Goal: Information Seeking & Learning: Compare options

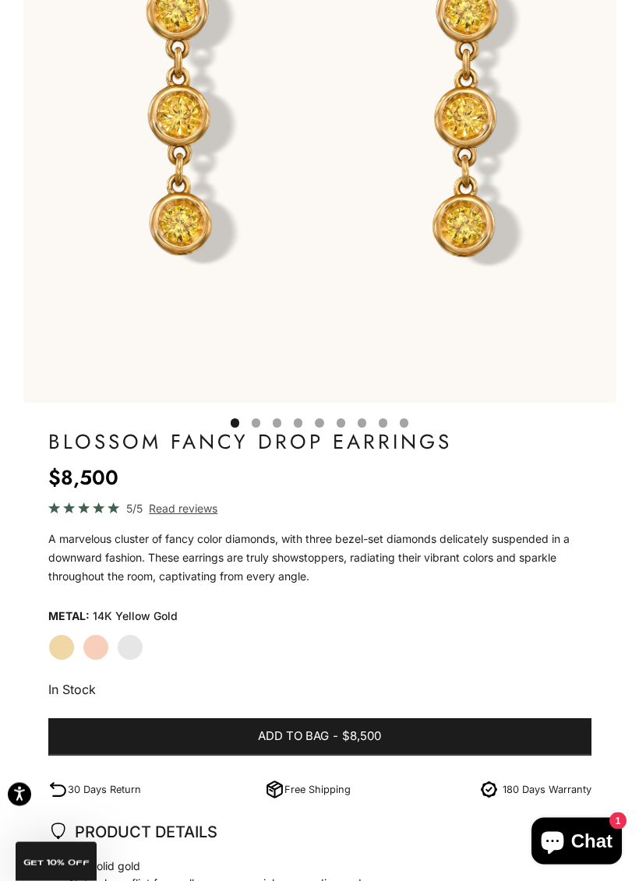
scroll to position [441, 0]
click at [100, 640] on label "Rose Gold" at bounding box center [96, 647] width 26 height 26
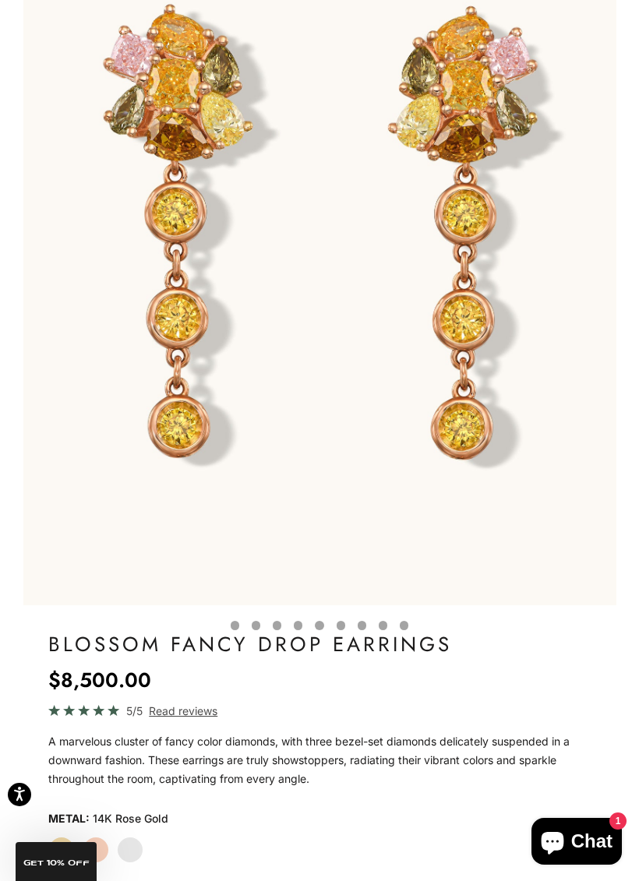
scroll to position [241, 0]
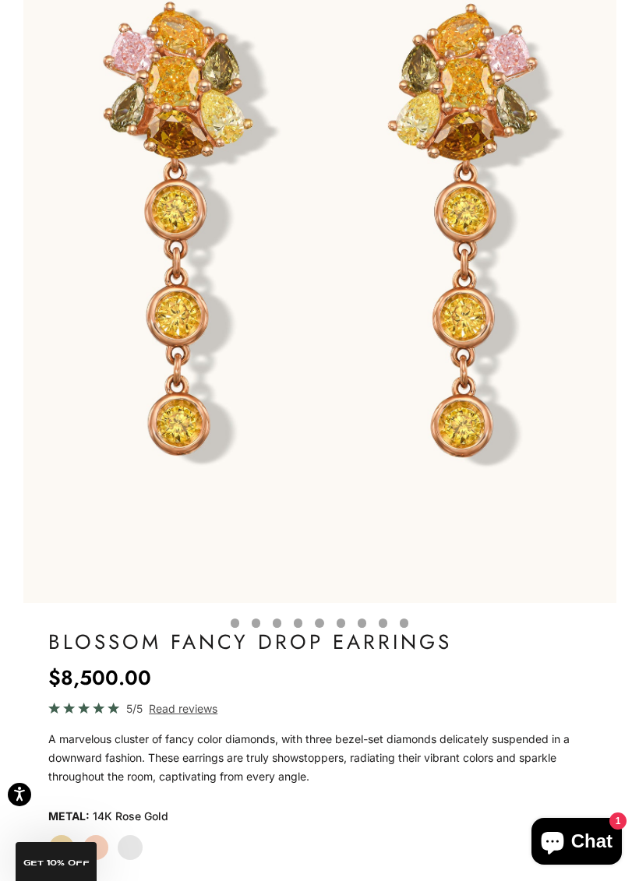
click at [139, 848] on label "White Gold" at bounding box center [130, 847] width 26 height 26
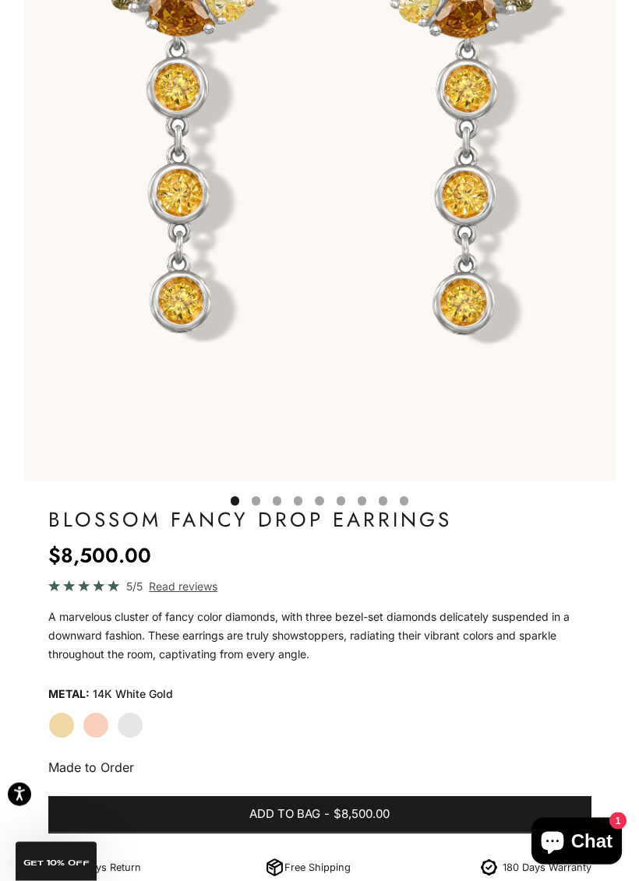
click at [53, 724] on label "Yellow Gold" at bounding box center [61, 726] width 26 height 26
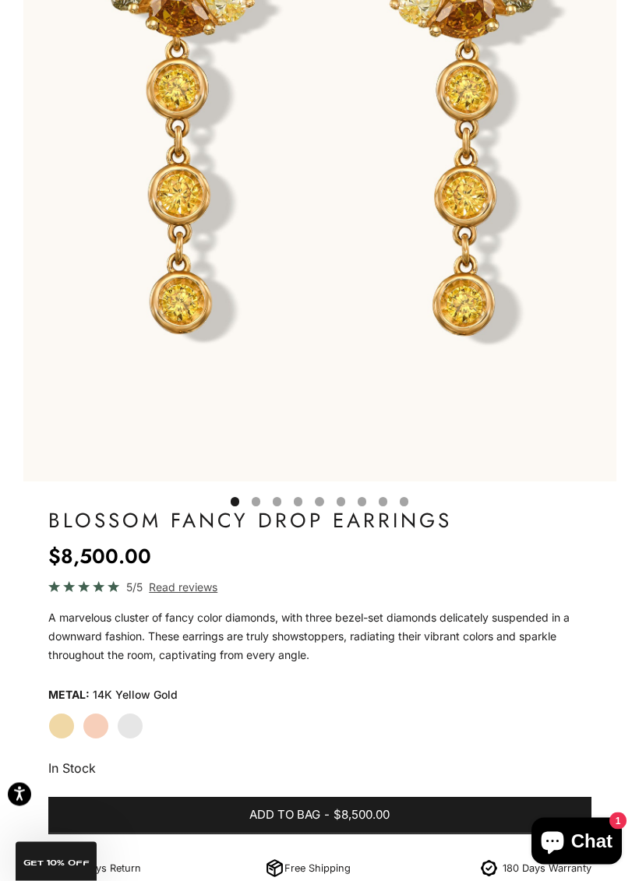
scroll to position [362, 0]
click at [90, 723] on label "Rose Gold" at bounding box center [96, 726] width 26 height 26
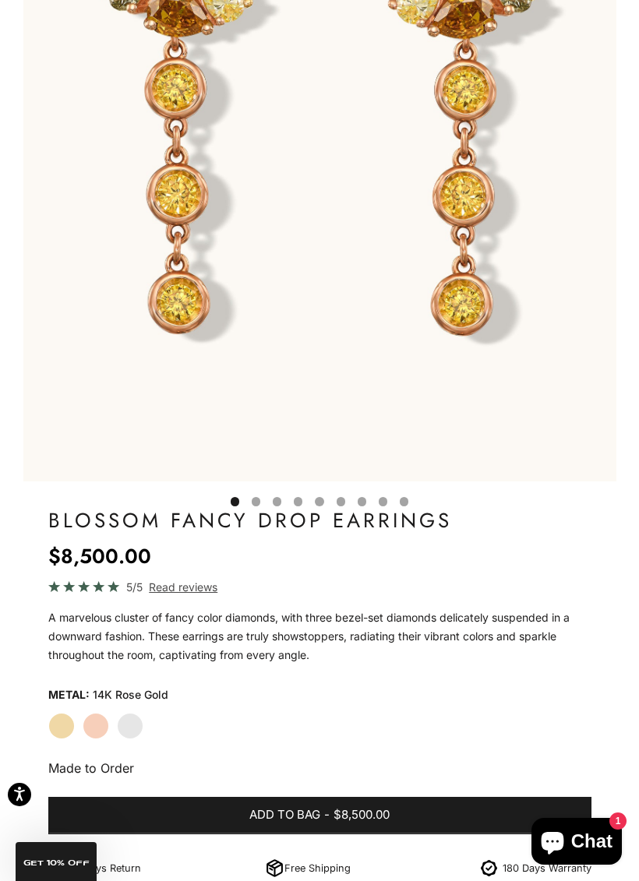
scroll to position [366, 0]
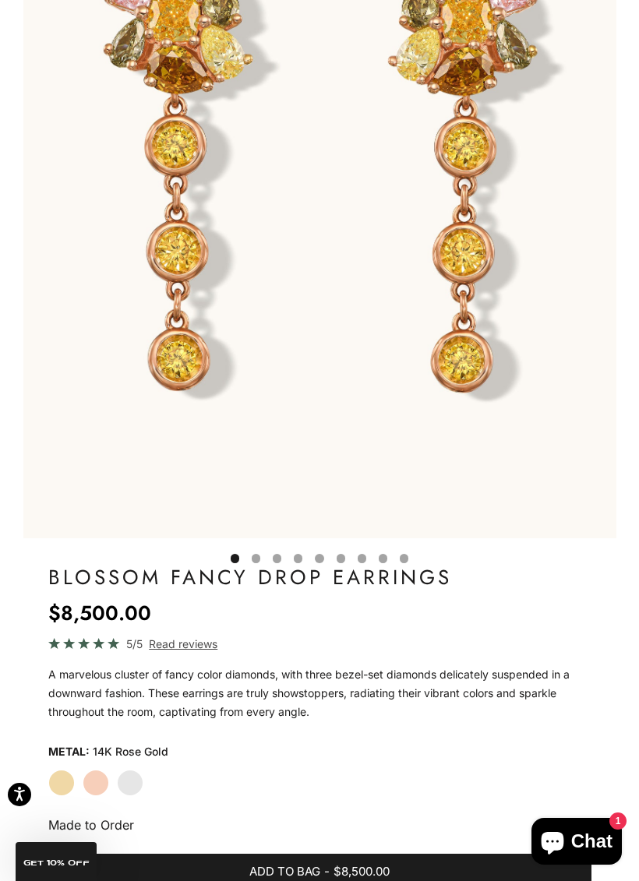
click at [129, 777] on label "White Gold" at bounding box center [130, 783] width 26 height 26
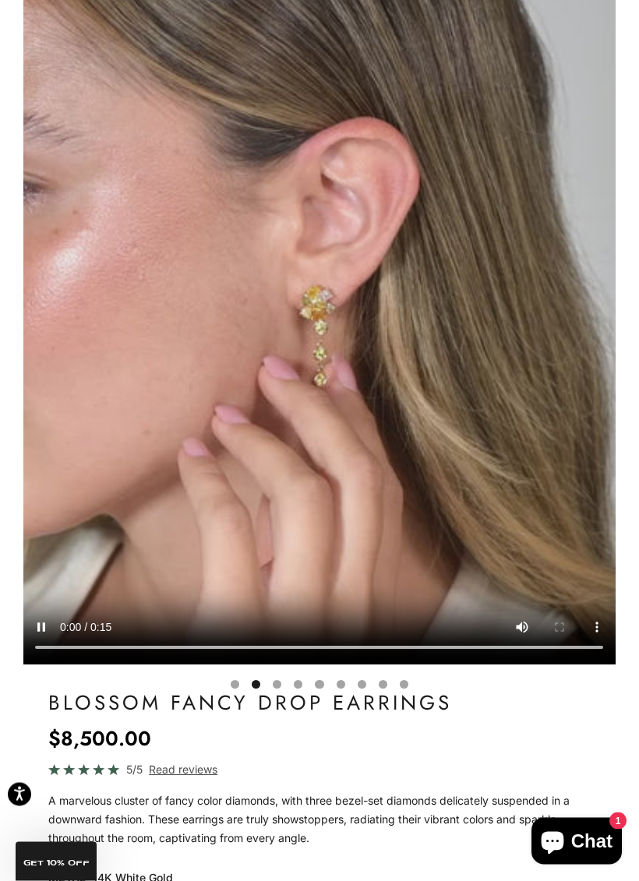
scroll to position [0, 612]
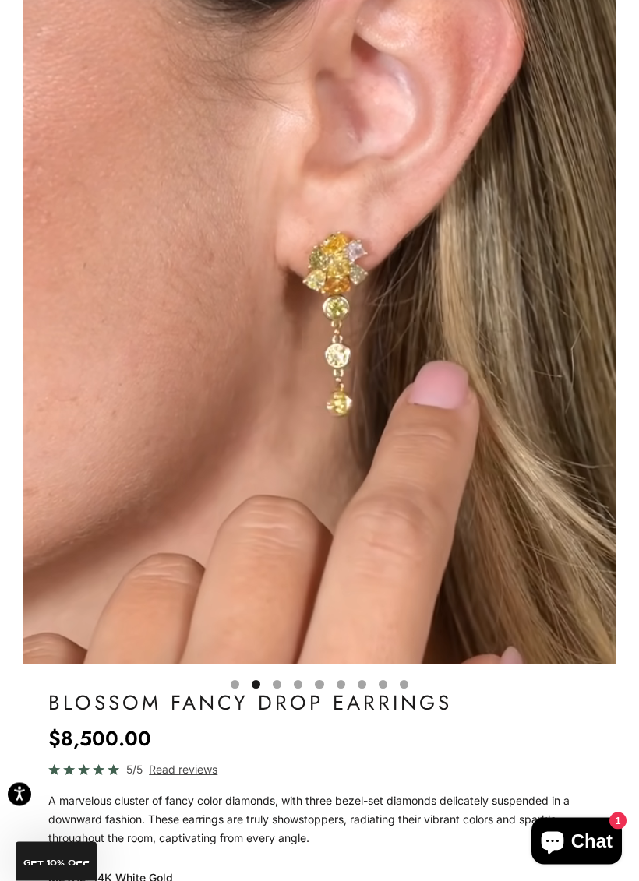
click at [409, 462] on video "#YellowGold\a#RoseGold\a#WhiteGold" at bounding box center [319, 298] width 593 height 734
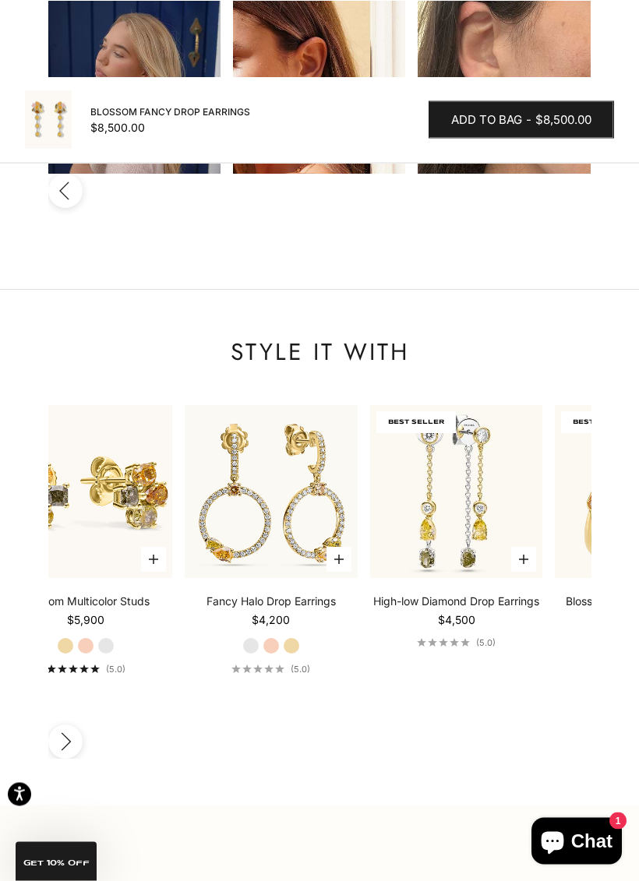
scroll to position [2297, 0]
click at [473, 397] on img at bounding box center [456, 492] width 190 height 190
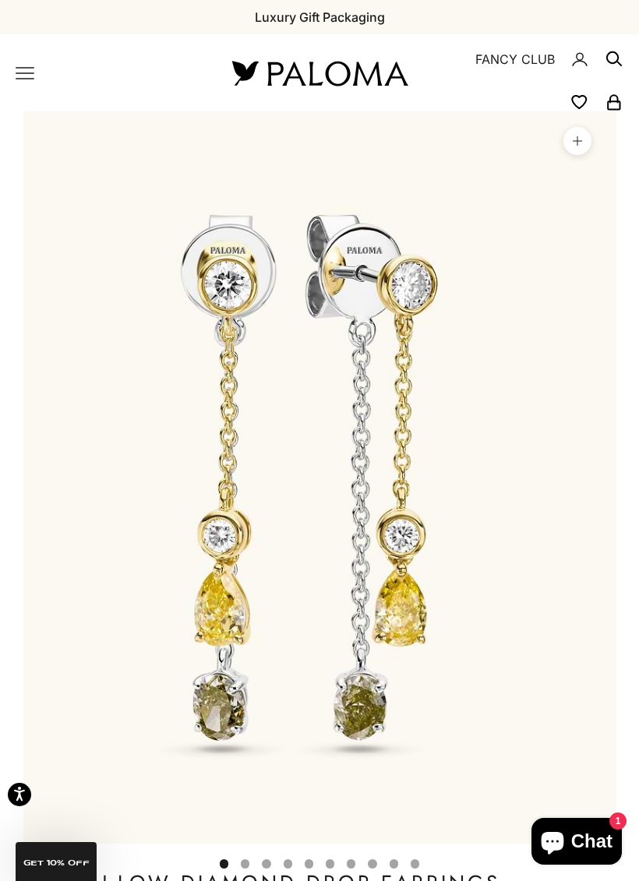
click at [26, 70] on icon "Primary navigation" at bounding box center [25, 73] width 19 height 19
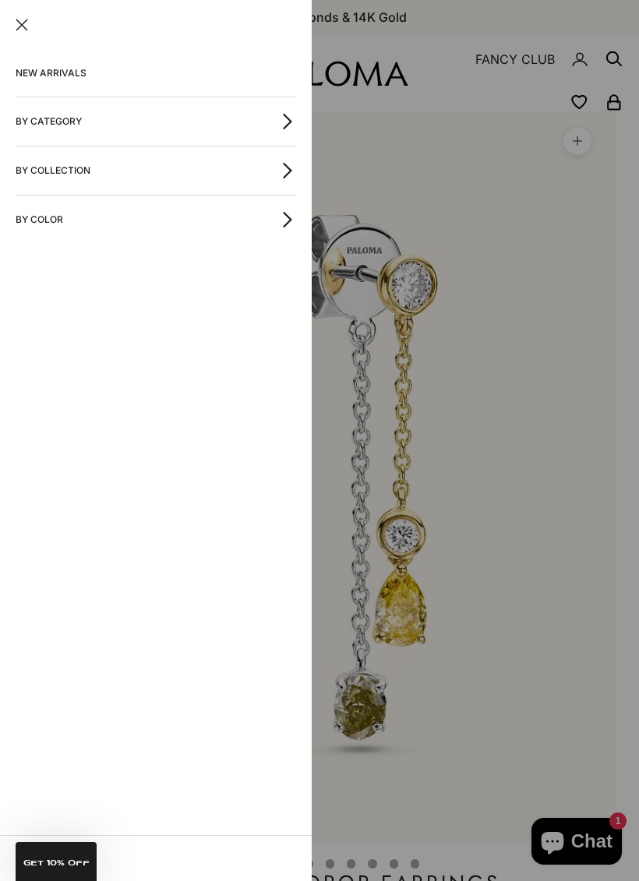
click at [44, 126] on button "By Category" at bounding box center [156, 121] width 280 height 48
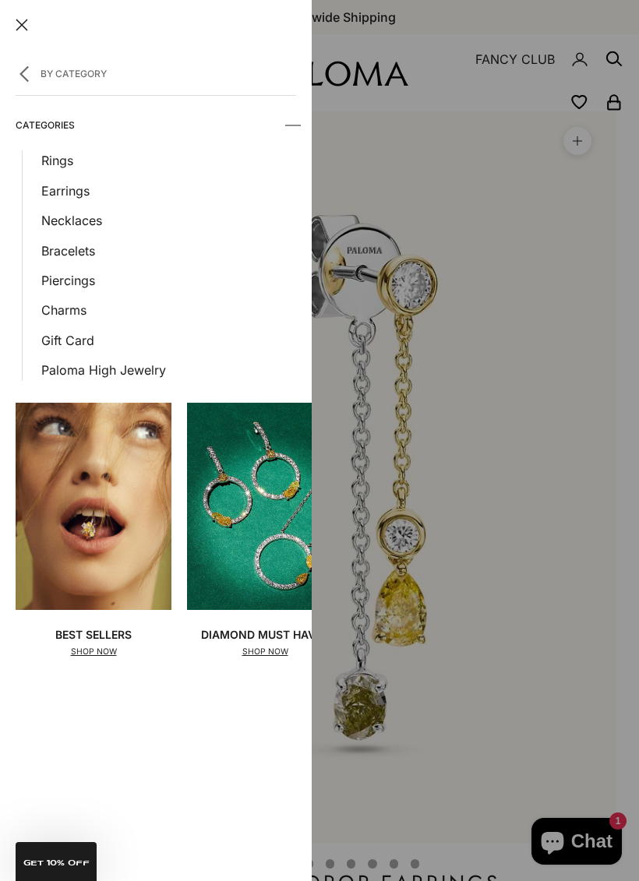
click at [47, 192] on link "Earrings" at bounding box center [168, 191] width 255 height 20
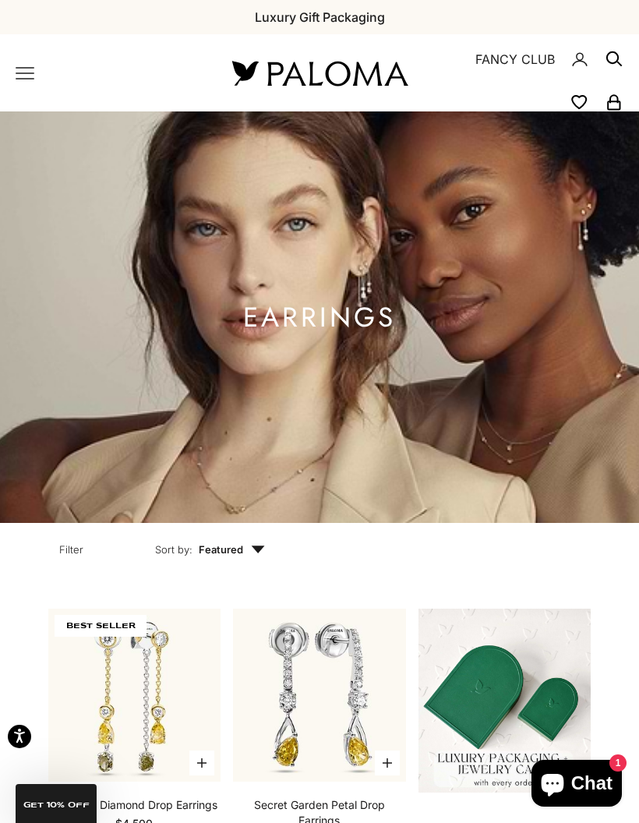
click at [24, 57] on x-header "Paloma Diamonds Open navigation menu Open search NEW ARRIVALS By Category Categ…" at bounding box center [319, 72] width 639 height 77
click at [30, 65] on icon "Primary navigation" at bounding box center [25, 73] width 19 height 19
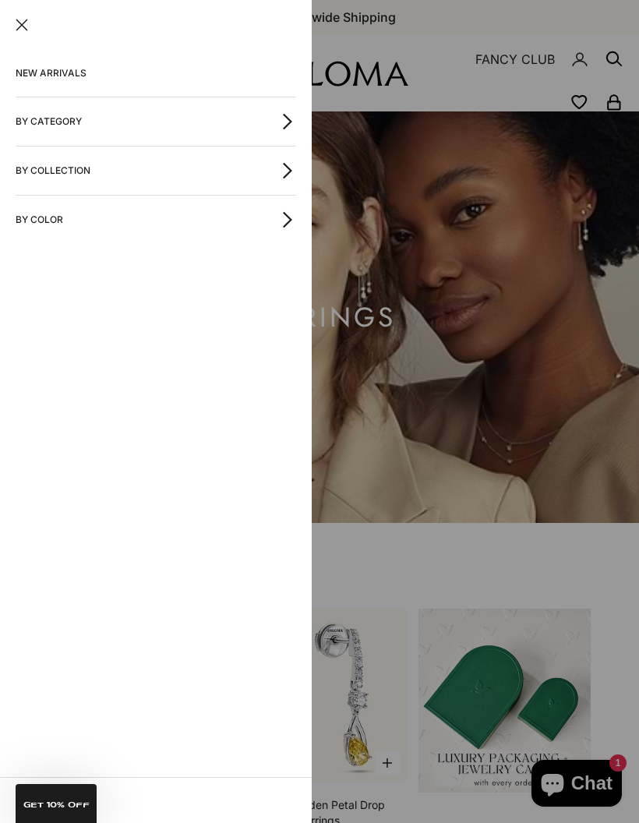
click at [30, 172] on button "By Collection" at bounding box center [156, 170] width 280 height 48
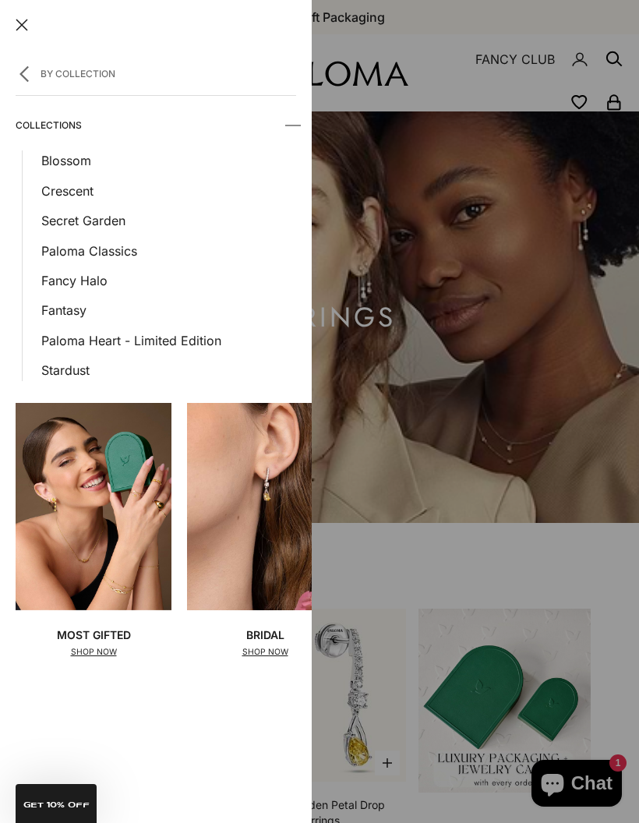
click at [63, 362] on link "Stardust" at bounding box center [168, 370] width 255 height 20
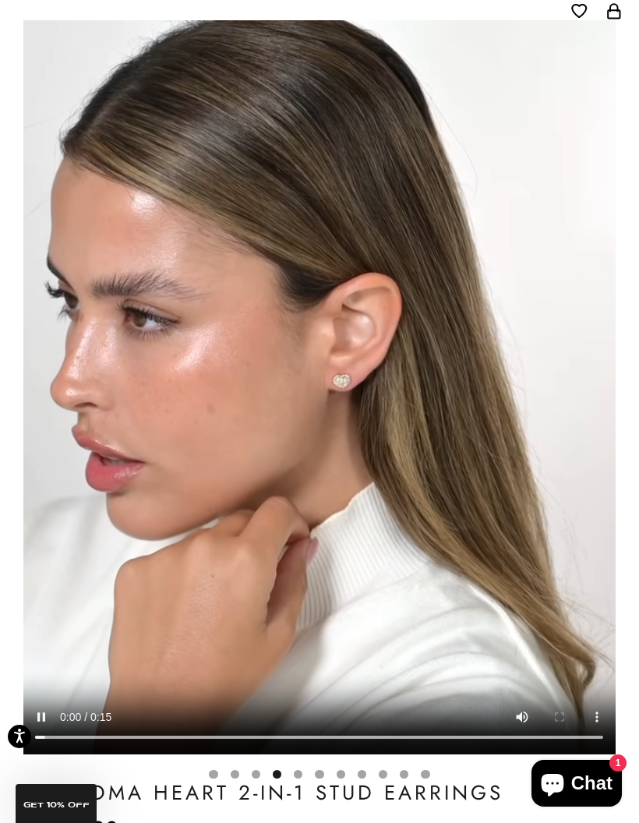
scroll to position [0, 1835]
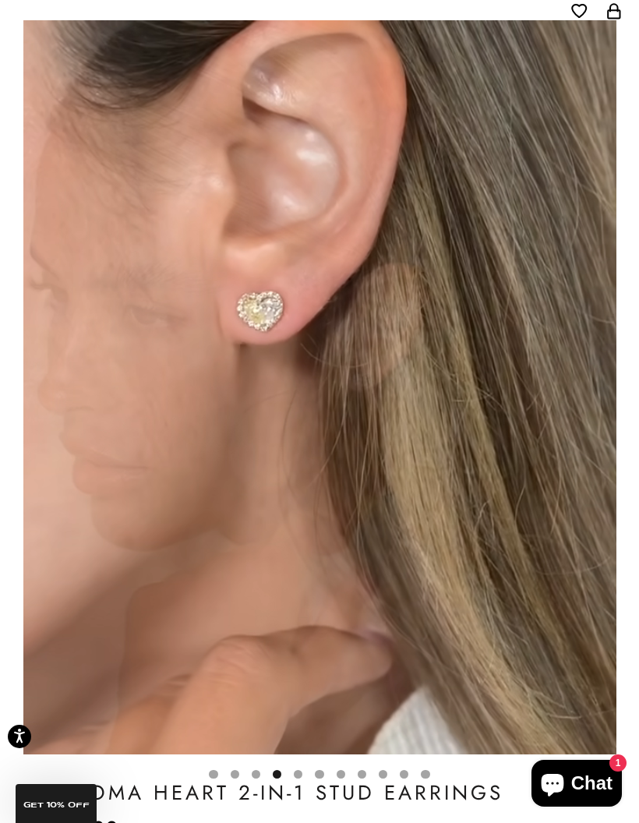
click at [411, 606] on video "#YellowGold\a#RoseGold\a#WhiteGold" at bounding box center [319, 387] width 593 height 734
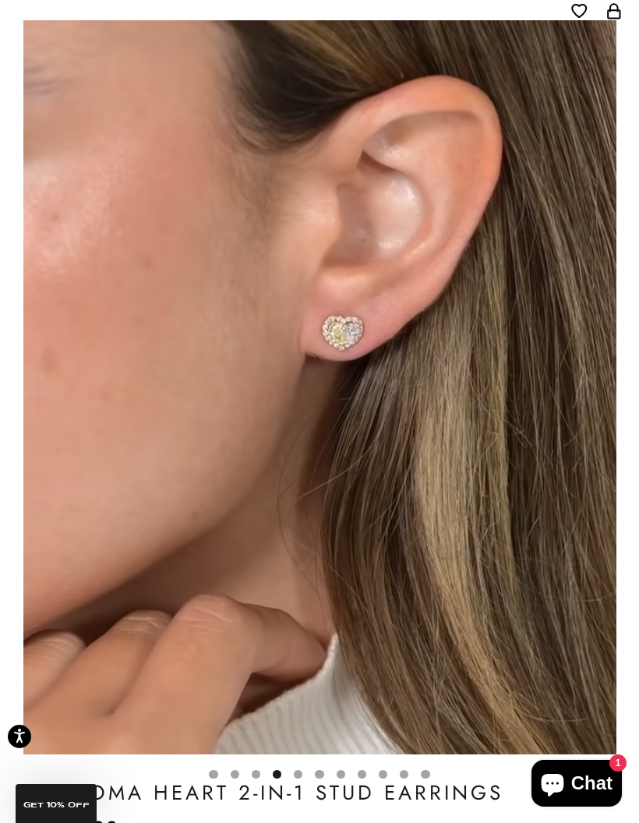
click at [547, 571] on video "#YellowGold\a#RoseGold\a#WhiteGold" at bounding box center [319, 387] width 593 height 734
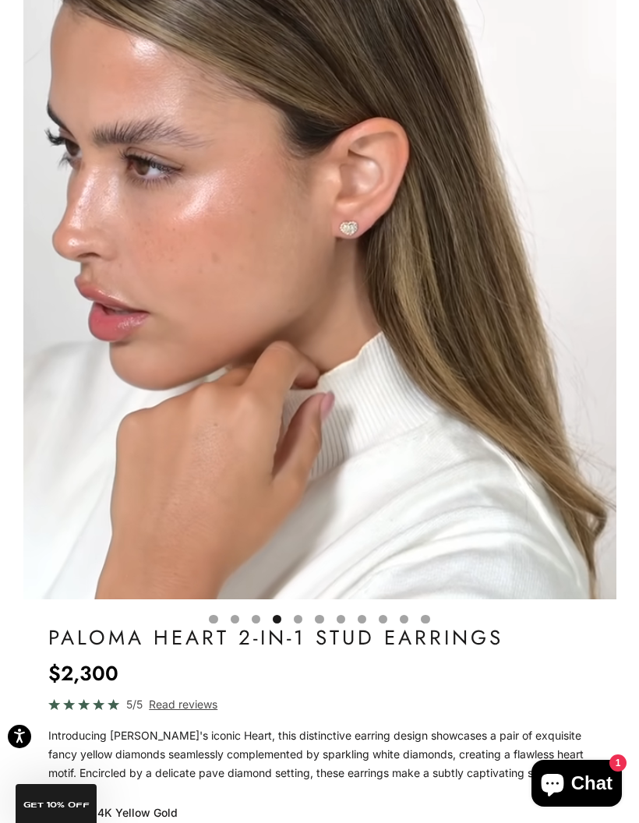
scroll to position [0, 0]
